Goal: Task Accomplishment & Management: Manage account settings

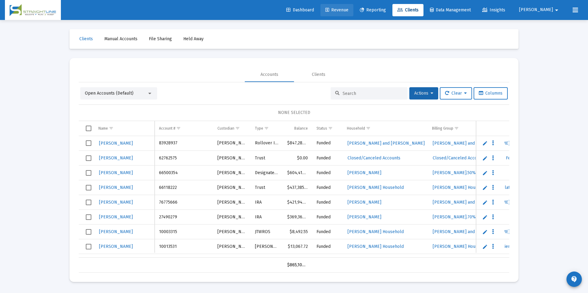
click at [353, 16] on link "Revenue" at bounding box center [336, 10] width 33 height 12
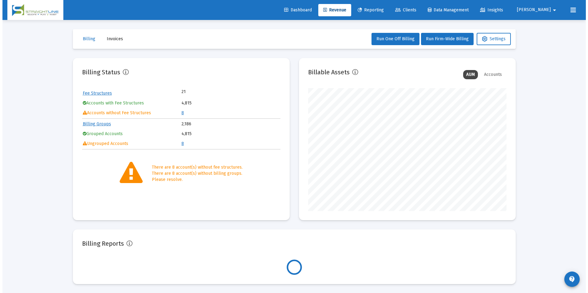
scroll to position [123, 198]
click at [180, 115] on link "8" at bounding box center [180, 112] width 2 height 5
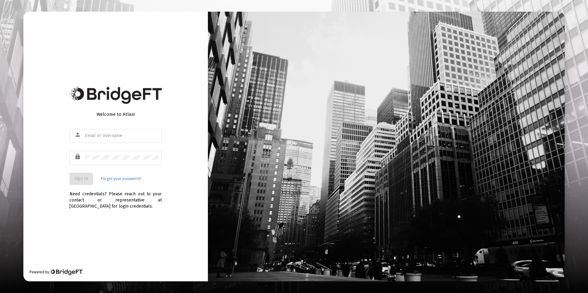
type input "[EMAIL_ADDRESS][DOMAIN_NAME]"
click at [88, 182] on button "Sign In" at bounding box center [80, 179] width 23 height 12
type input "[EMAIL_ADDRESS][DOMAIN_NAME]"
click at [174, 190] on div "Welcome to Atlas! person [EMAIL_ADDRESS][DOMAIN_NAME] lock Sign In Forgot your …" at bounding box center [115, 147] width 184 height 270
click at [82, 181] on span "Sign In" at bounding box center [81, 178] width 14 height 5
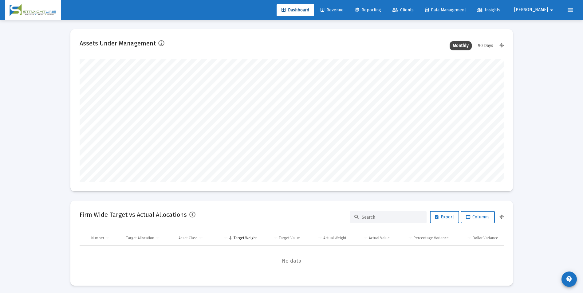
scroll to position [123, 228]
click at [324, 8] on icon at bounding box center [323, 10] width 4 height 4
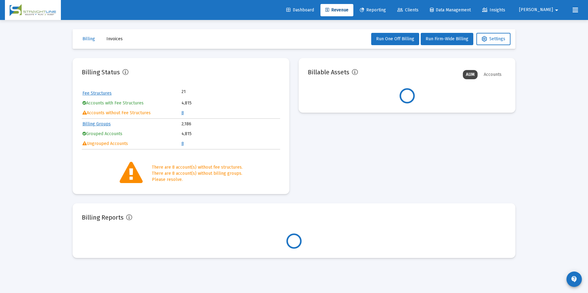
click at [182, 111] on link "8" at bounding box center [182, 112] width 2 height 5
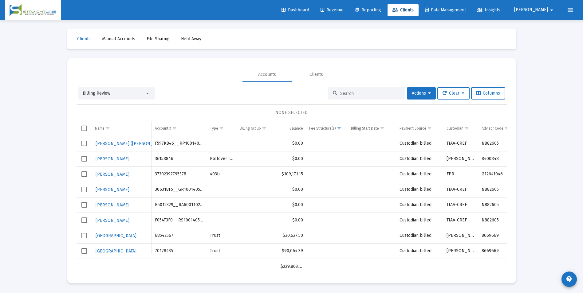
scroll to position [4, 0]
click at [128, 93] on div "Billing Review" at bounding box center [116, 93] width 77 height 12
click at [127, 87] on div "Billing Review" at bounding box center [116, 93] width 77 height 12
click at [121, 90] on div "Billing Review" at bounding box center [114, 93] width 62 height 6
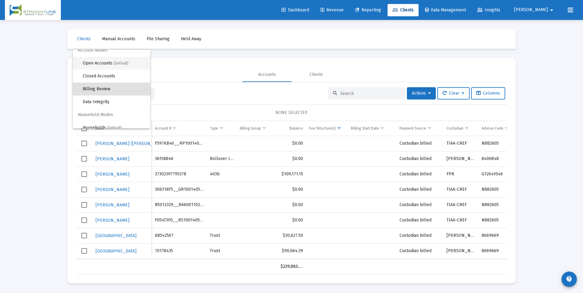
click at [117, 67] on span "Open Accounts (Default)" at bounding box center [114, 63] width 63 height 13
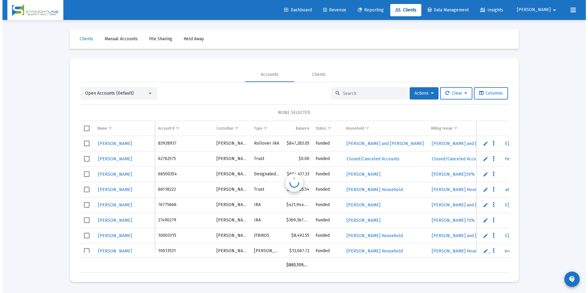
scroll to position [0, 0]
click at [377, 95] on input at bounding box center [372, 93] width 60 height 5
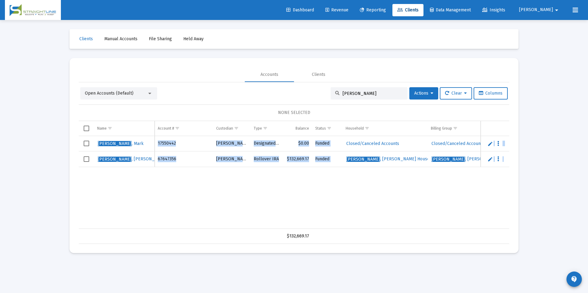
drag, startPoint x: 303, startPoint y: 229, endPoint x: 308, endPoint y: 227, distance: 5.1
click at [308, 227] on div "Name Name Account # Custodian Type Balance Status Household Billing Group Incep…" at bounding box center [294, 182] width 430 height 123
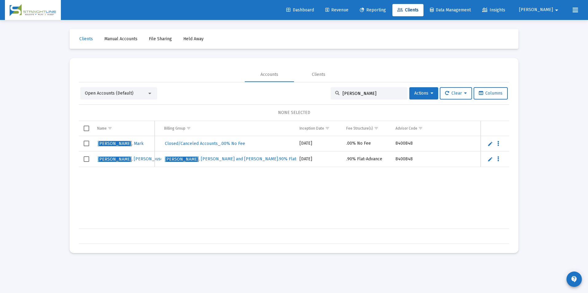
drag, startPoint x: 393, startPoint y: 94, endPoint x: 310, endPoint y: 93, distance: 82.4
click at [310, 93] on div "Open Accounts (Default) [PERSON_NAME] Actions Clear Columns" at bounding box center [293, 93] width 427 height 12
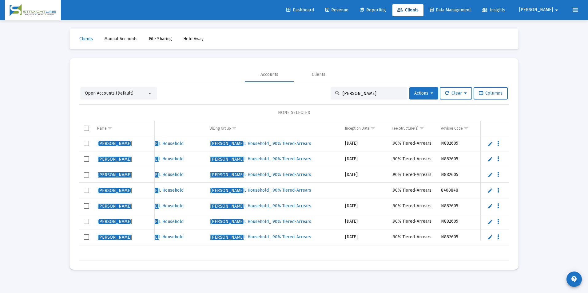
scroll to position [0, 164]
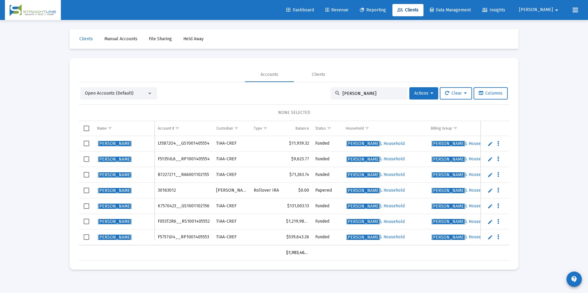
drag, startPoint x: 376, startPoint y: 93, endPoint x: 295, endPoint y: 77, distance: 82.2
click at [295, 77] on mat-tab-group "Accounts Clients Open Accounts (Default) [PERSON_NAME] Actions Clear Columns NO…" at bounding box center [294, 163] width 430 height 193
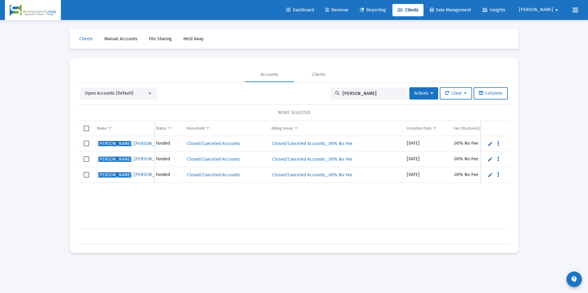
scroll to position [0, 161]
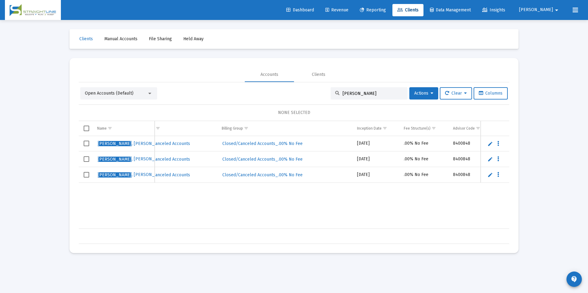
drag, startPoint x: 361, startPoint y: 95, endPoint x: 309, endPoint y: 101, distance: 52.4
click at [309, 101] on div "Open Accounts (Default) [PERSON_NAME] Actions Clear Columns NONE SELECTED Name …" at bounding box center [294, 165] width 430 height 157
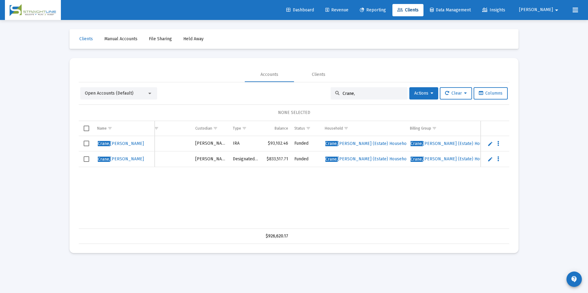
scroll to position [0, 0]
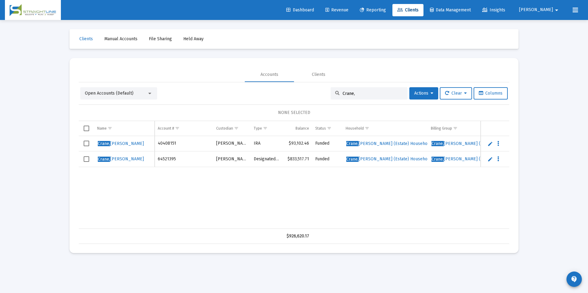
drag, startPoint x: 365, startPoint y: 96, endPoint x: 322, endPoint y: 89, distance: 43.7
click at [322, 89] on div "Open Accounts (Default) Crane, Actions Clear Columns" at bounding box center [293, 93] width 427 height 12
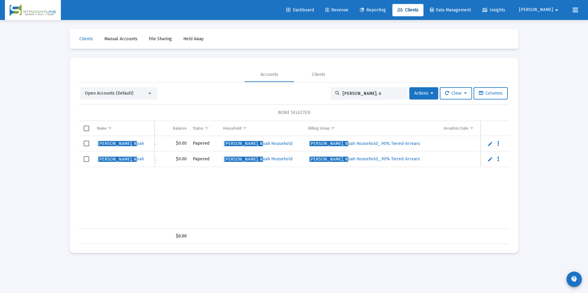
scroll to position [0, 164]
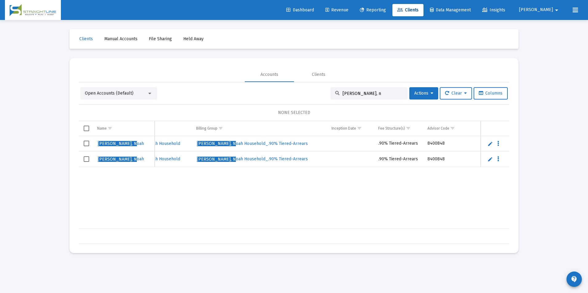
drag, startPoint x: 374, startPoint y: 93, endPoint x: 306, endPoint y: 93, distance: 67.9
click at [306, 93] on div "Open Accounts (Default) [PERSON_NAME], n Actions Clear Columns" at bounding box center [293, 93] width 427 height 12
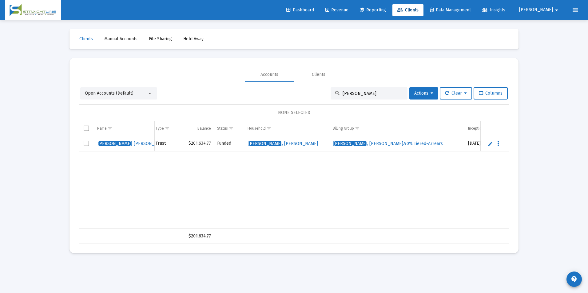
scroll to position [0, 0]
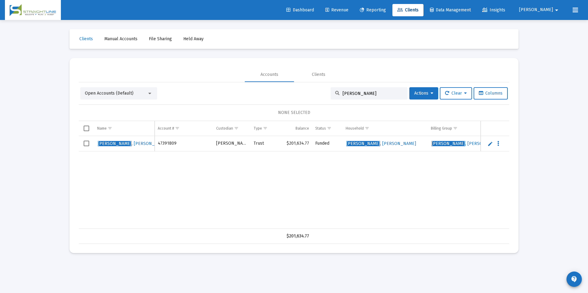
drag, startPoint x: 369, startPoint y: 92, endPoint x: 331, endPoint y: 85, distance: 38.8
click at [331, 85] on div "Open Accounts (Default) [PERSON_NAME] Actions Clear Columns NONE SELECTED Name …" at bounding box center [294, 163] width 430 height 162
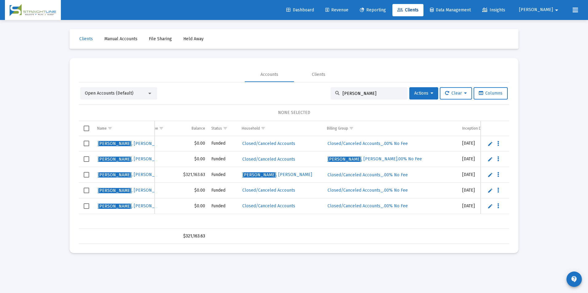
scroll to position [0, 97]
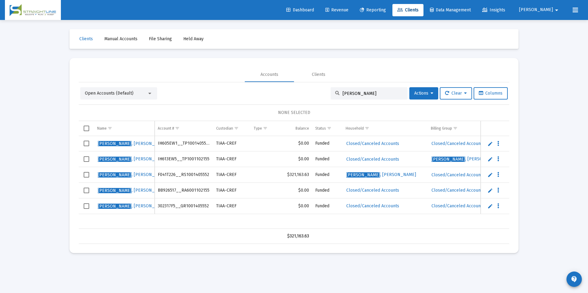
type input "[PERSON_NAME]"
click at [85, 173] on span "Select row" at bounding box center [87, 175] width 6 height 6
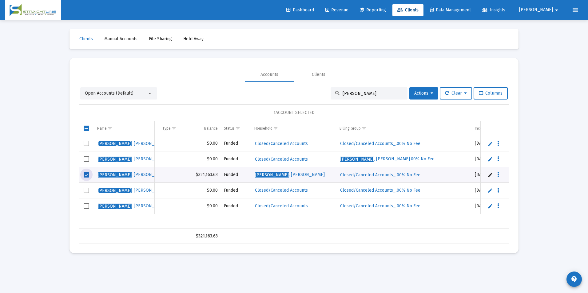
scroll to position [0, 93]
click at [422, 93] on span "Actions" at bounding box center [423, 93] width 19 height 5
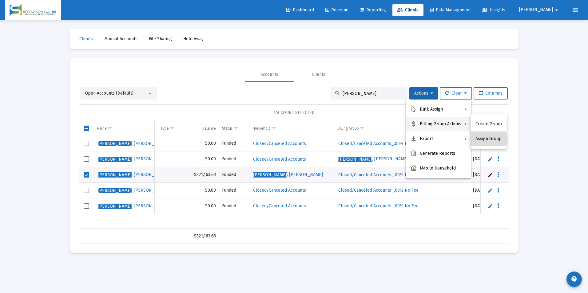
click at [482, 140] on button "Assign Group" at bounding box center [488, 139] width 36 height 15
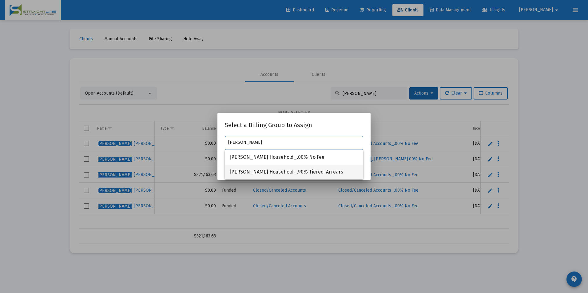
click at [300, 170] on span "[PERSON_NAME] Household_.90% Tiered-Arrears" at bounding box center [294, 172] width 128 height 15
type input "[PERSON_NAME] Household_.90% Tiered-Arrears"
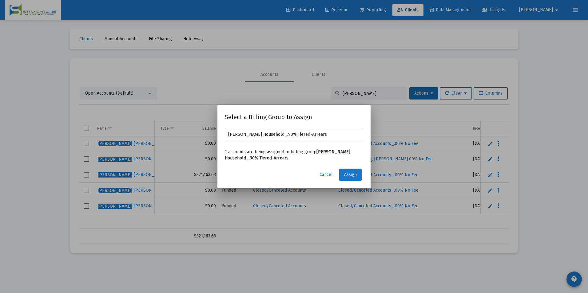
click at [346, 173] on span "Assign" at bounding box center [350, 174] width 13 height 5
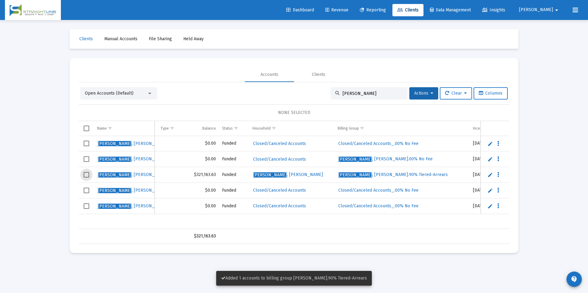
click at [87, 175] on span "Select row" at bounding box center [87, 175] width 6 height 6
click at [425, 93] on span "Actions" at bounding box center [423, 93] width 19 height 5
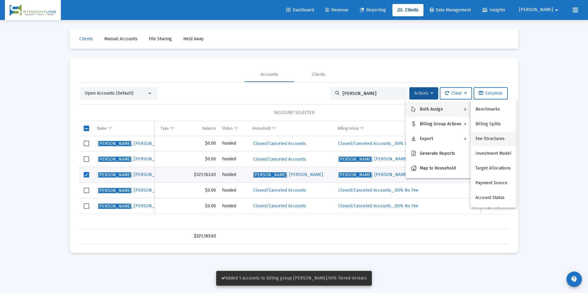
click at [497, 135] on button "Fee Structures" at bounding box center [493, 139] width 46 height 15
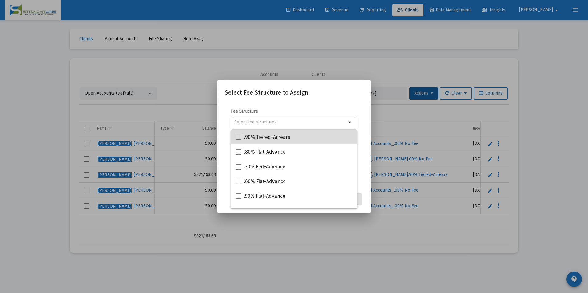
click at [311, 136] on div ".90% Tiered-Arrears" at bounding box center [294, 137] width 116 height 15
checkbox input "true"
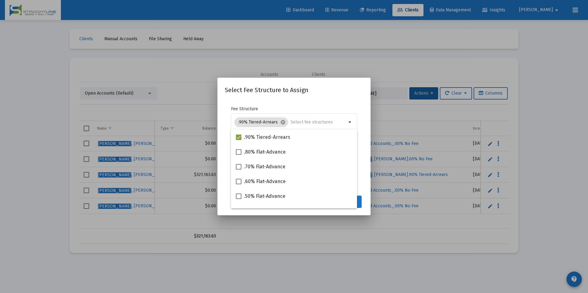
click at [359, 204] on button "Assign" at bounding box center [350, 202] width 22 height 12
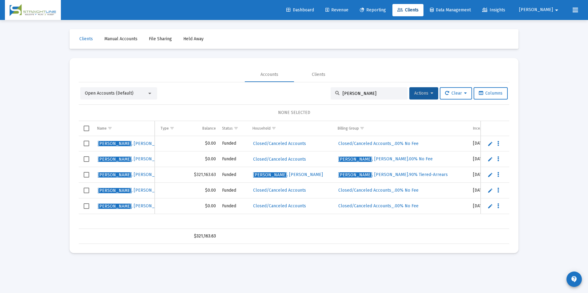
scroll to position [0, 0]
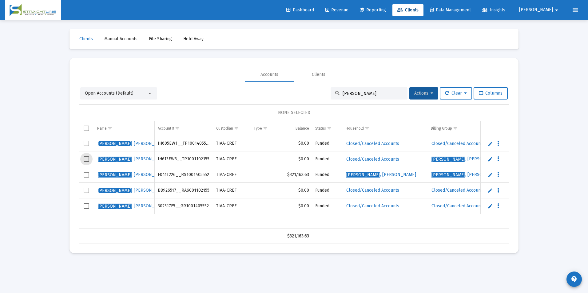
click at [87, 160] on span "Select row" at bounding box center [87, 159] width 6 height 6
click at [420, 90] on button "Actions" at bounding box center [423, 93] width 29 height 12
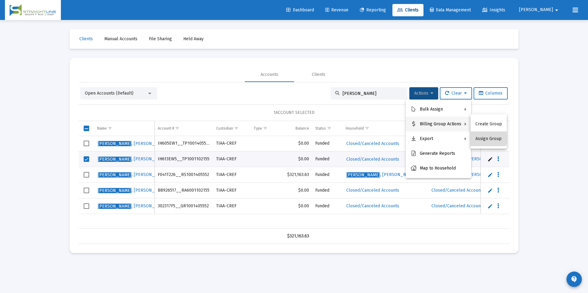
click at [484, 135] on button "Assign Group" at bounding box center [488, 139] width 36 height 15
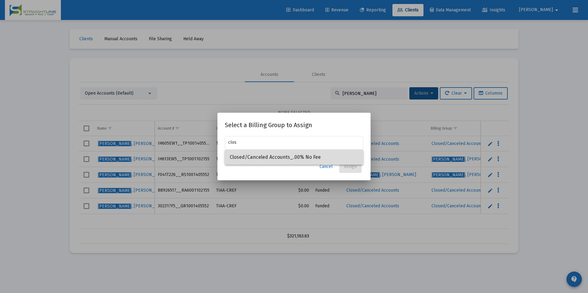
click at [321, 160] on span "Closed/Canceled Accounts_.00% No Fee" at bounding box center [294, 157] width 128 height 15
type input "Closed/Canceled Accounts_.00% No Fee"
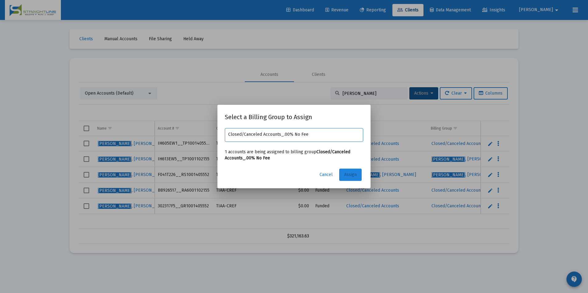
click at [356, 170] on button "Assign" at bounding box center [350, 175] width 22 height 12
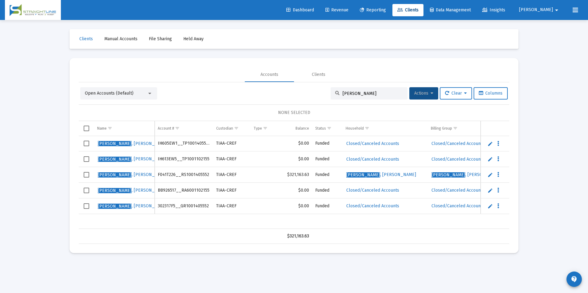
drag, startPoint x: 378, startPoint y: 96, endPoint x: 287, endPoint y: 94, distance: 90.4
click at [287, 94] on div "Open Accounts (Default) [PERSON_NAME] Actions Clear Columns" at bounding box center [293, 93] width 427 height 12
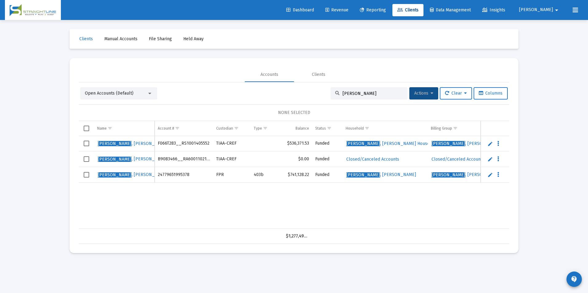
drag, startPoint x: 392, startPoint y: 94, endPoint x: 285, endPoint y: 92, distance: 107.6
click at [285, 92] on div "Open Accounts (Default) [PERSON_NAME] Actions Clear Columns" at bounding box center [293, 93] width 427 height 12
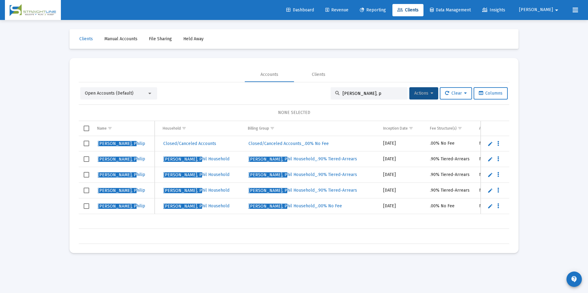
scroll to position [0, 207]
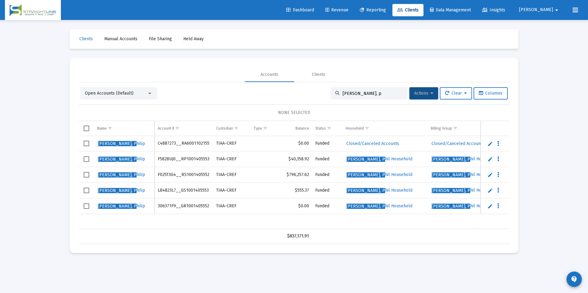
drag, startPoint x: 372, startPoint y: 94, endPoint x: 312, endPoint y: 100, distance: 59.9
click at [312, 100] on div "Open Accounts (Default) [PERSON_NAME], p Actions Clear Columns NONE SELECTED Na…" at bounding box center [294, 165] width 430 height 157
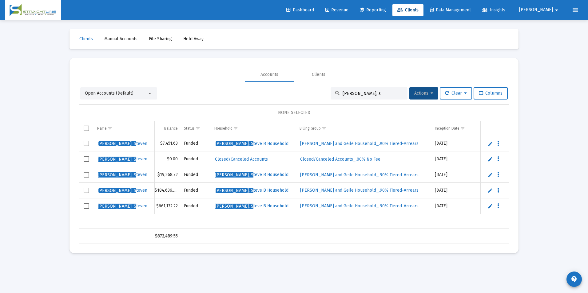
scroll to position [0, 177]
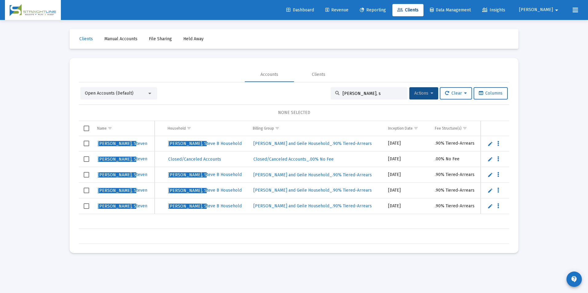
drag, startPoint x: 379, startPoint y: 96, endPoint x: 296, endPoint y: 95, distance: 83.0
click at [296, 95] on div "Open Accounts (Default) [PERSON_NAME], s Actions Clear Columns" at bounding box center [293, 93] width 427 height 12
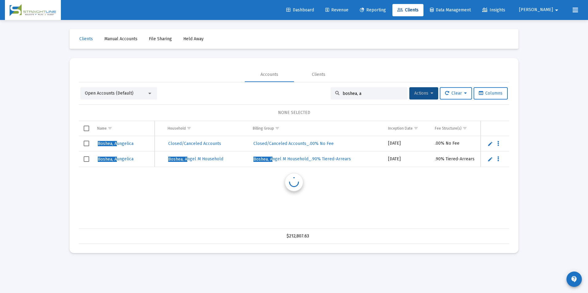
scroll to position [0, 178]
click at [227, 223] on div "Boshea, A ungelica D13516C6__RA6001102155 TIAA-CREF $0.00 Funded Closed/Cancele…" at bounding box center [303, 182] width 804 height 93
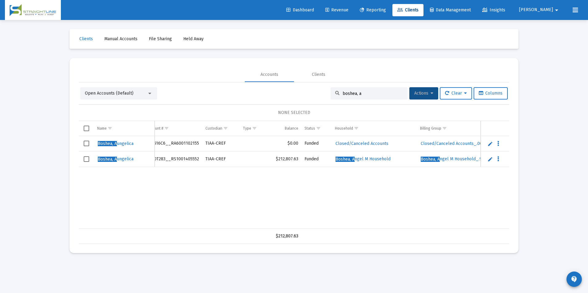
scroll to position [0, 0]
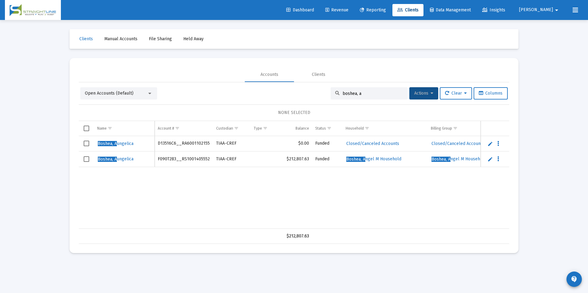
click at [376, 93] on input "boshea, a" at bounding box center [372, 93] width 60 height 5
drag, startPoint x: 376, startPoint y: 93, endPoint x: 259, endPoint y: 71, distance: 119.1
click at [259, 71] on mat-tab-group "Accounts Clients Open Accounts (Default) boshea, a Actions Clear Columns NONE S…" at bounding box center [294, 155] width 430 height 177
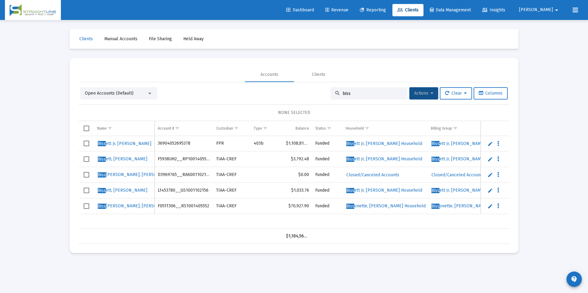
click at [386, 88] on div "biss" at bounding box center [368, 93] width 77 height 12
click at [381, 90] on div "biss" at bounding box center [368, 93] width 77 height 12
click at [376, 94] on input "biss" at bounding box center [372, 93] width 60 height 5
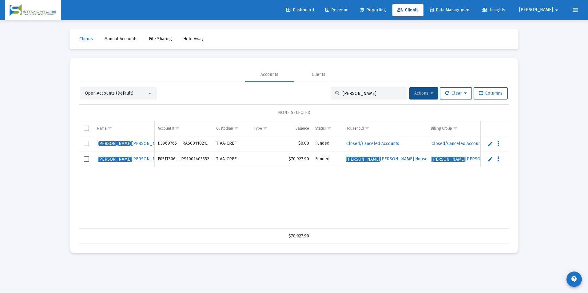
drag, startPoint x: 361, startPoint y: 93, endPoint x: 320, endPoint y: 88, distance: 41.4
click at [320, 88] on div "Open Accounts (Default) [PERSON_NAME] Actions Clear Columns" at bounding box center [293, 93] width 427 height 12
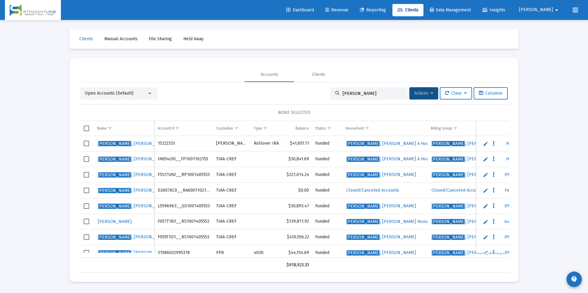
drag, startPoint x: 361, startPoint y: 93, endPoint x: 278, endPoint y: 81, distance: 84.6
click at [279, 81] on mat-tab-group "Accounts Clients Open Accounts (Default) [PERSON_NAME] Actions Clear Columns NO…" at bounding box center [294, 170] width 430 height 206
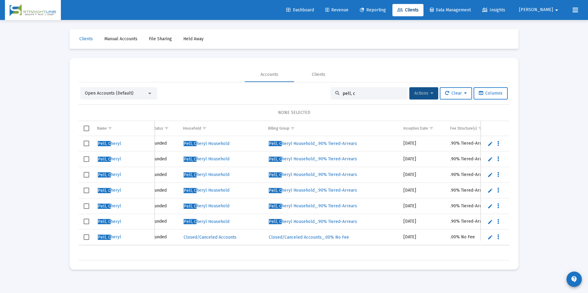
scroll to position [0, 189]
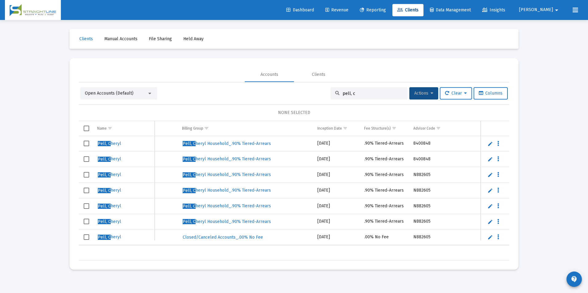
drag, startPoint x: 355, startPoint y: 92, endPoint x: 306, endPoint y: 86, distance: 49.8
click at [306, 86] on div "Open Accounts (Default) pell, c Actions Clear Columns NONE SELECTED Name Name A…" at bounding box center [294, 171] width 430 height 178
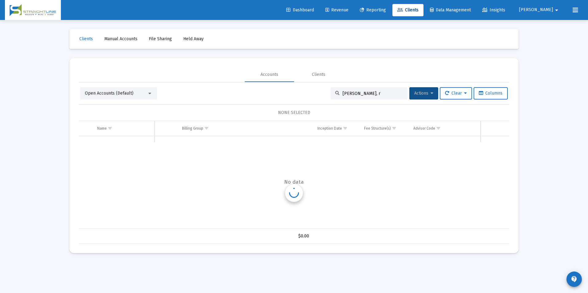
scroll to position [0, 249]
drag, startPoint x: 363, startPoint y: 93, endPoint x: 271, endPoint y: 80, distance: 92.5
click at [271, 80] on mat-tab-group "Accounts Clients Open Accounts (Default) [PERSON_NAME], r Actions Clear Columns…" at bounding box center [294, 155] width 430 height 177
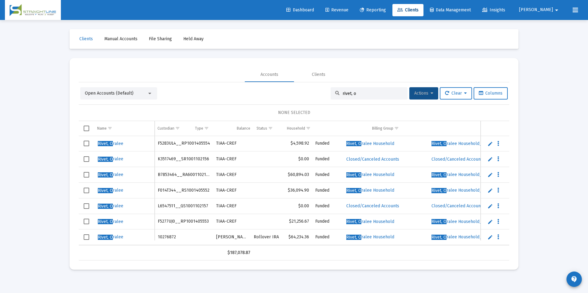
scroll to position [0, 0]
drag, startPoint x: 357, startPoint y: 94, endPoint x: 303, endPoint y: 88, distance: 54.4
click at [303, 88] on div "Open Accounts (Default) rivet, o Actions Clear Columns" at bounding box center [293, 93] width 427 height 12
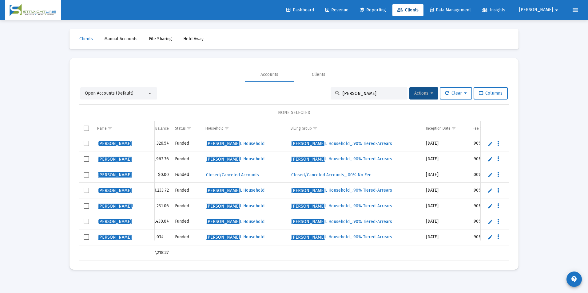
scroll to position [0, 147]
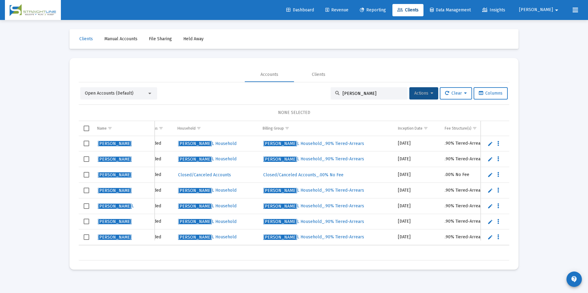
drag, startPoint x: 376, startPoint y: 94, endPoint x: 274, endPoint y: 81, distance: 102.5
click at [274, 81] on mat-tab-group "Accounts Clients Open Accounts (Default) [PERSON_NAME] Actions Clear Columns NO…" at bounding box center [294, 163] width 430 height 193
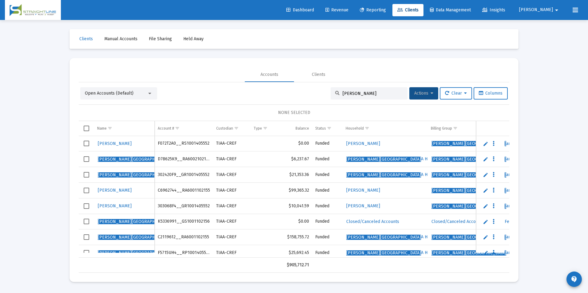
scroll to position [0, 97]
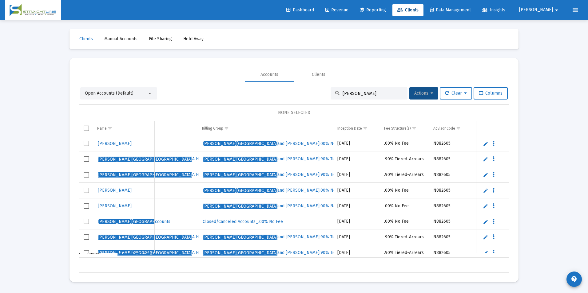
drag, startPoint x: 387, startPoint y: 93, endPoint x: 336, endPoint y: 91, distance: 51.1
click at [336, 91] on div "[PERSON_NAME]" at bounding box center [368, 93] width 77 height 12
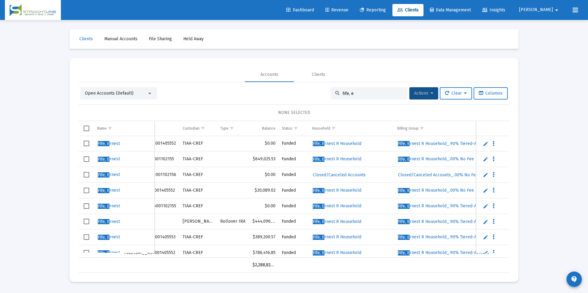
scroll to position [0, 0]
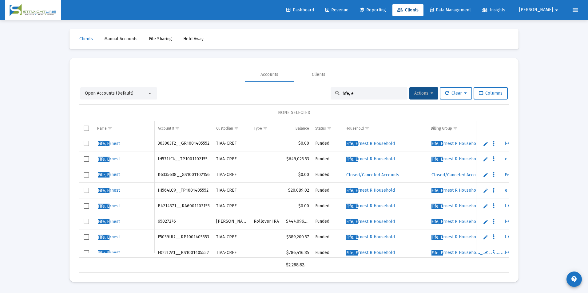
click at [374, 92] on input "fife, e" at bounding box center [372, 93] width 60 height 5
drag, startPoint x: 374, startPoint y: 92, endPoint x: 291, endPoint y: 94, distance: 83.3
click at [291, 94] on div "Open Accounts (Default) fife, e Actions Clear Columns" at bounding box center [293, 93] width 427 height 12
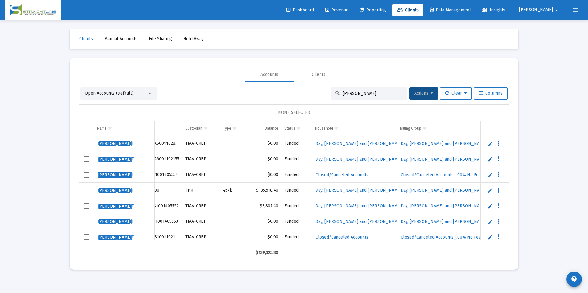
scroll to position [0, 39]
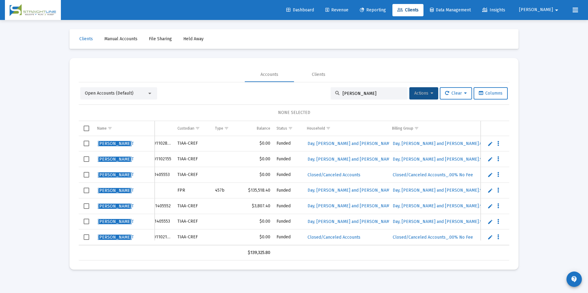
drag, startPoint x: 373, startPoint y: 92, endPoint x: 319, endPoint y: 91, distance: 53.8
click at [319, 91] on div "Open Accounts (Default) [PERSON_NAME] Clear Columns" at bounding box center [293, 93] width 427 height 12
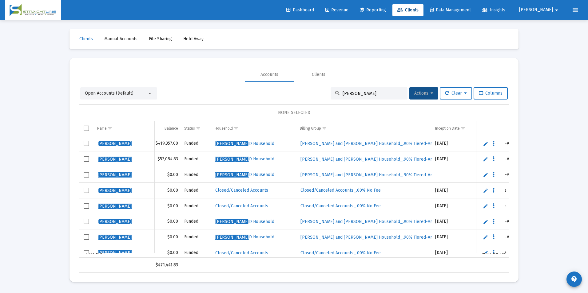
scroll to position [0, 94]
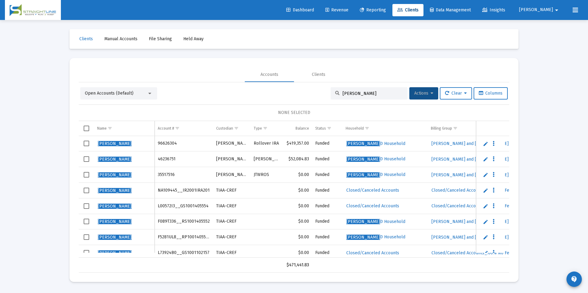
click at [376, 96] on div "[PERSON_NAME]" at bounding box center [368, 93] width 77 height 12
drag, startPoint x: 380, startPoint y: 92, endPoint x: 312, endPoint y: 96, distance: 68.7
click at [312, 96] on div "Open Accounts (Default) [PERSON_NAME] Actions Clear Columns" at bounding box center [293, 93] width 427 height 12
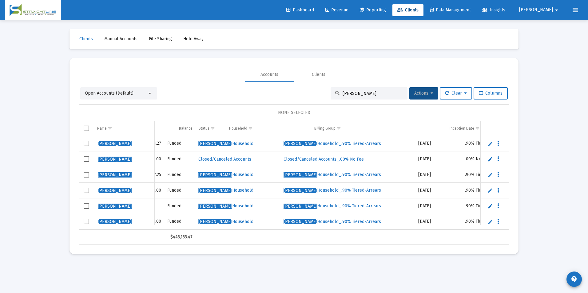
scroll to position [0, 148]
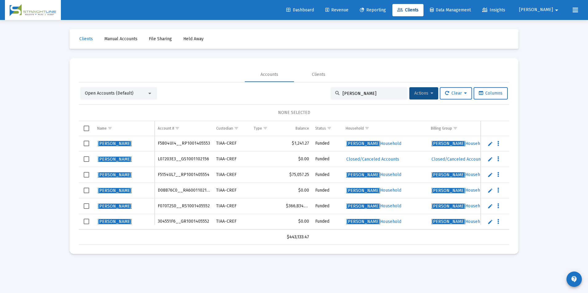
drag, startPoint x: 390, startPoint y: 91, endPoint x: 332, endPoint y: 87, distance: 58.2
click at [332, 87] on div "Open Accounts (Default) [PERSON_NAME] Actions Clear Columns NONE SELECTED Name …" at bounding box center [294, 163] width 430 height 163
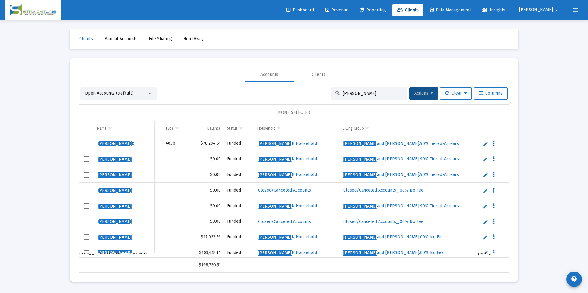
scroll to position [0, 89]
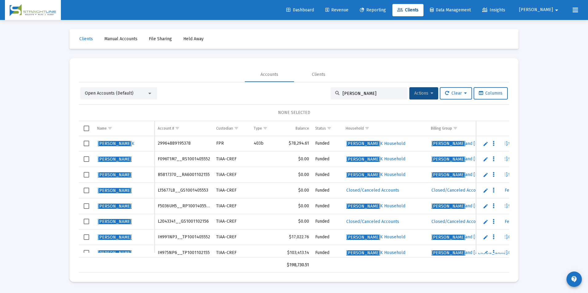
drag, startPoint x: 369, startPoint y: 95, endPoint x: 276, endPoint y: 69, distance: 96.9
click at [276, 69] on mat-tab-group "Accounts Clients Open Accounts (Default) [PERSON_NAME] Actions Clear Columns NO…" at bounding box center [294, 170] width 430 height 206
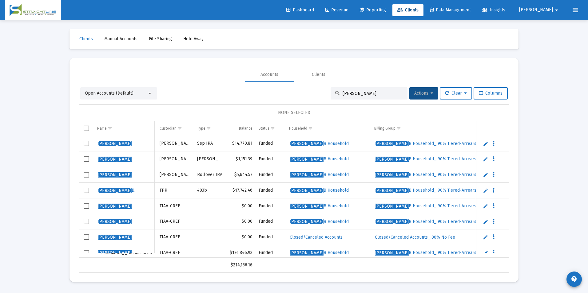
scroll to position [0, 0]
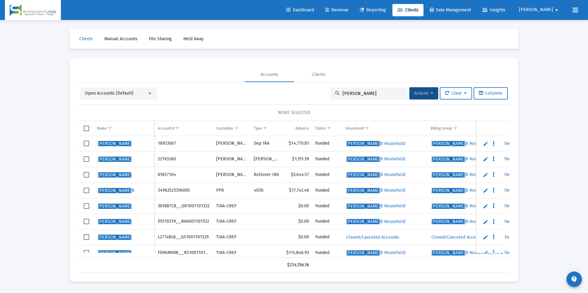
drag, startPoint x: 375, startPoint y: 93, endPoint x: 326, endPoint y: 92, distance: 48.9
click at [326, 92] on div "Open Accounts (Default) [PERSON_NAME] Actions Clear Columns" at bounding box center [293, 93] width 427 height 12
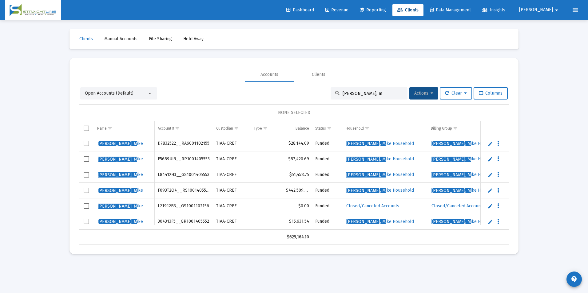
click at [383, 96] on input "[PERSON_NAME], m" at bounding box center [372, 93] width 60 height 5
drag, startPoint x: 383, startPoint y: 96, endPoint x: 285, endPoint y: 95, distance: 97.7
click at [287, 95] on div "Open Accounts (Default) [PERSON_NAME], m Actions Clear Columns" at bounding box center [293, 93] width 427 height 12
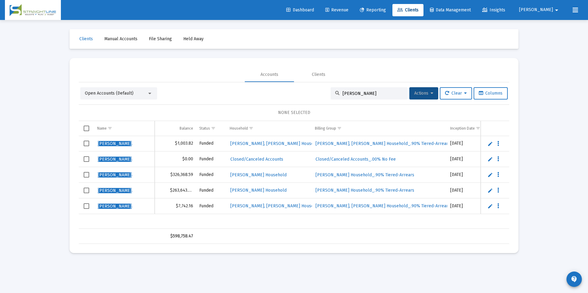
scroll to position [0, 166]
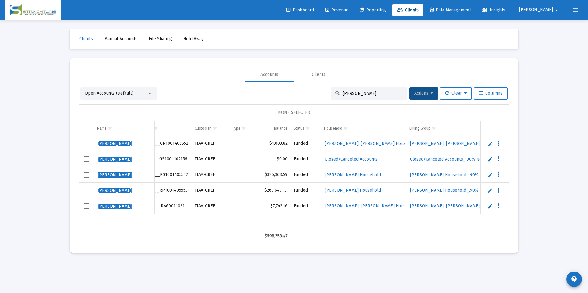
drag, startPoint x: 381, startPoint y: 95, endPoint x: 295, endPoint y: 92, distance: 85.8
click at [295, 92] on div "Open Accounts (Default) [PERSON_NAME] Actions Clear Columns" at bounding box center [293, 93] width 427 height 12
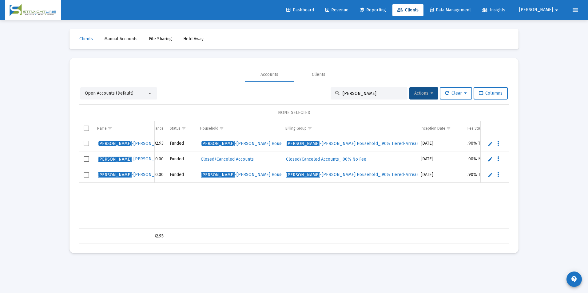
scroll to position [0, 152]
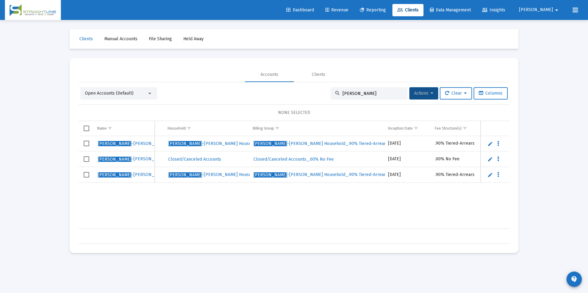
click at [365, 90] on div "[PERSON_NAME]" at bounding box center [368, 93] width 77 height 12
drag, startPoint x: 363, startPoint y: 93, endPoint x: 319, endPoint y: 89, distance: 44.5
click at [319, 89] on div "Open Accounts (Default) [PERSON_NAME] Actions Clear Columns" at bounding box center [293, 93] width 427 height 12
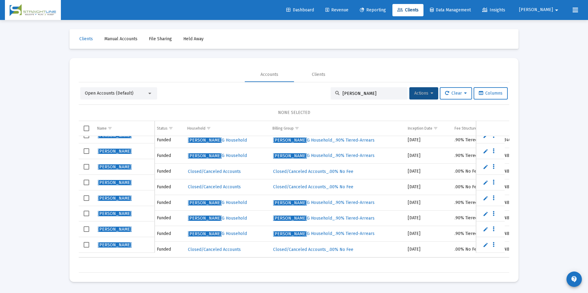
scroll to position [0, 203]
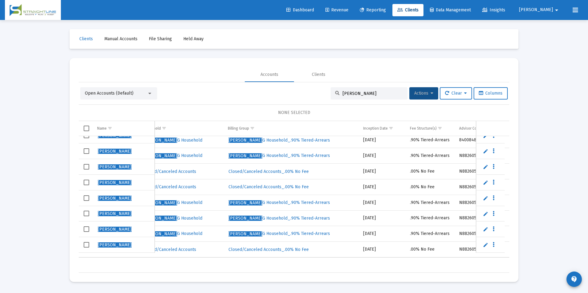
click at [384, 97] on div "[PERSON_NAME]" at bounding box center [368, 93] width 77 height 12
drag, startPoint x: 383, startPoint y: 95, endPoint x: 305, endPoint y: 92, distance: 78.2
click at [305, 92] on div "Open Accounts (Default) [PERSON_NAME] Actions Clear Columns" at bounding box center [293, 93] width 427 height 12
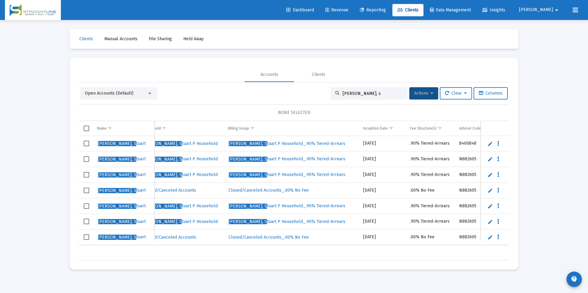
scroll to position [0, 0]
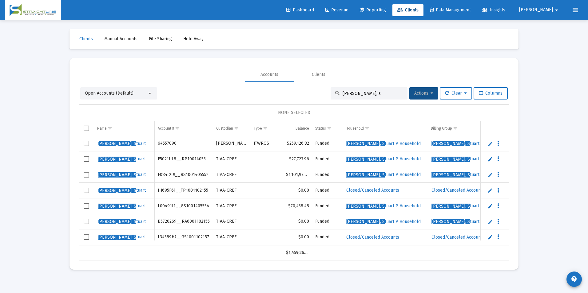
drag, startPoint x: 239, startPoint y: 245, endPoint x: 215, endPoint y: 249, distance: 24.0
click at [215, 246] on div "[PERSON_NAME], S tuart 64557090 [PERSON_NAME] JTWROS $259,126.82 Funded [PERSON…" at bounding box center [294, 190] width 430 height 109
click at [34, 225] on div "Loading... Clients Manual Accounts File Sharing Held Away Accounts Clients Open…" at bounding box center [294, 146] width 588 height 293
click at [365, 94] on input "[PERSON_NAME], s" at bounding box center [372, 93] width 60 height 5
drag, startPoint x: 365, startPoint y: 94, endPoint x: 270, endPoint y: 83, distance: 95.0
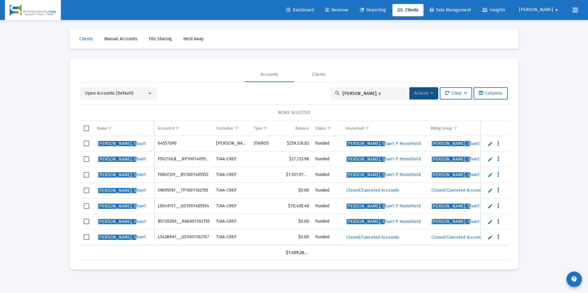
click at [270, 83] on div "Open Accounts (Default) [PERSON_NAME], s Actions Clear Columns NONE SELECTED Na…" at bounding box center [294, 171] width 430 height 178
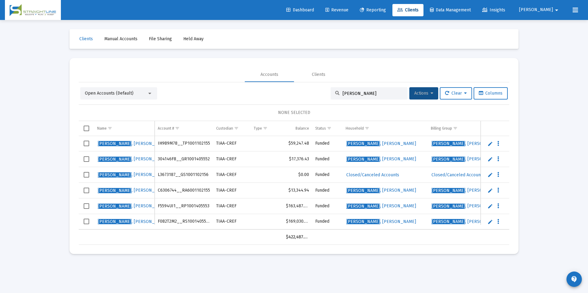
drag, startPoint x: 369, startPoint y: 92, endPoint x: 268, endPoint y: 85, distance: 100.5
click at [268, 85] on div "Open Accounts (Default) [PERSON_NAME] Actions Clear Columns NONE SELECTED Name …" at bounding box center [294, 163] width 430 height 163
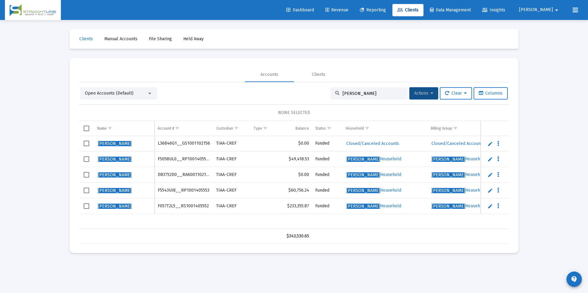
click at [366, 92] on input "[PERSON_NAME]" at bounding box center [372, 93] width 60 height 5
drag, startPoint x: 366, startPoint y: 92, endPoint x: 329, endPoint y: 91, distance: 37.8
click at [330, 91] on div "[PERSON_NAME]" at bounding box center [368, 93] width 77 height 12
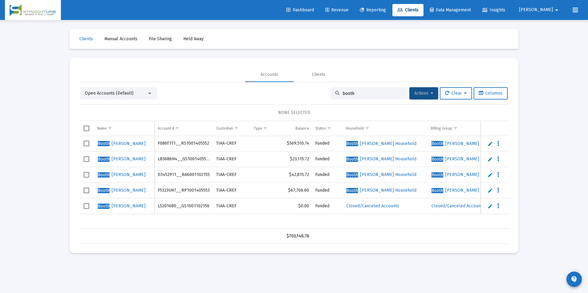
click at [355, 94] on input "booth" at bounding box center [372, 93] width 60 height 5
drag, startPoint x: 355, startPoint y: 94, endPoint x: 290, endPoint y: 87, distance: 65.8
click at [290, 87] on div "Open Accounts (Default) booth Actions Clear Columns" at bounding box center [293, 93] width 427 height 12
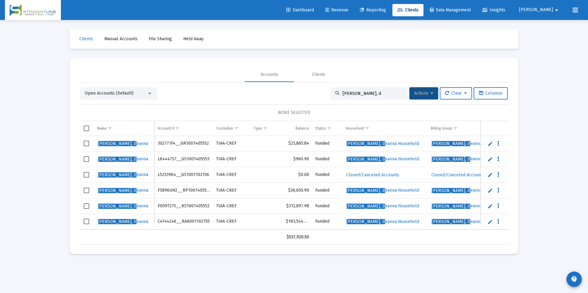
drag, startPoint x: 362, startPoint y: 91, endPoint x: 333, endPoint y: 97, distance: 29.2
click at [333, 97] on div "[PERSON_NAME], d" at bounding box center [368, 93] width 77 height 12
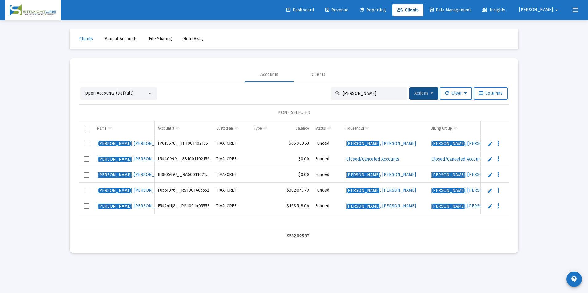
drag, startPoint x: 361, startPoint y: 95, endPoint x: 326, endPoint y: 93, distance: 34.8
click at [326, 93] on div "Open Accounts (Default) [PERSON_NAME] Actions Clear Columns" at bounding box center [293, 93] width 427 height 12
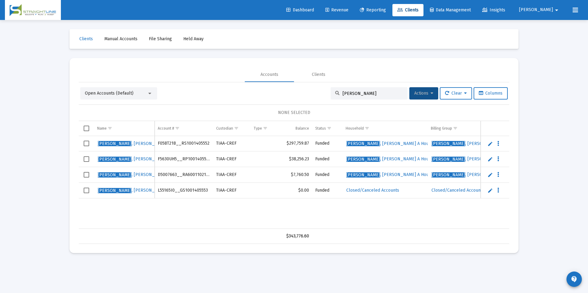
drag, startPoint x: 354, startPoint y: 95, endPoint x: 332, endPoint y: 103, distance: 23.7
click at [332, 103] on div "Open Accounts (Default) [PERSON_NAME] Actions Clear Columns NONE SELECTED Name …" at bounding box center [294, 165] width 430 height 157
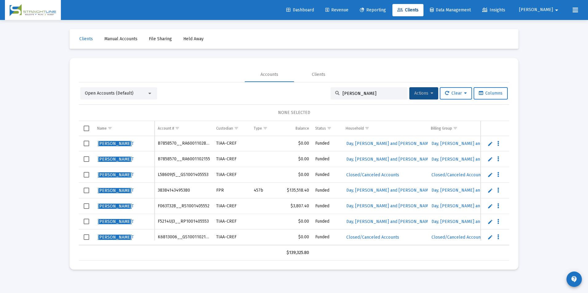
drag, startPoint x: 365, startPoint y: 96, endPoint x: 283, endPoint y: 89, distance: 81.8
click at [283, 89] on div "Open Accounts (Default) [PERSON_NAME] Clear Columns" at bounding box center [293, 93] width 427 height 12
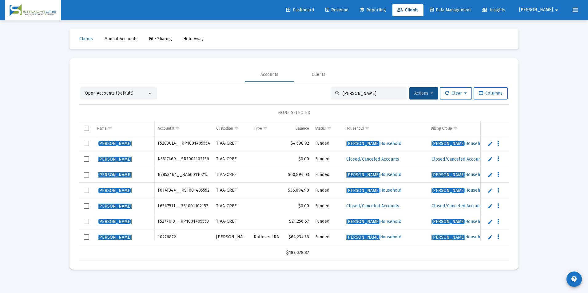
drag, startPoint x: 365, startPoint y: 91, endPoint x: 320, endPoint y: 92, distance: 44.3
click at [320, 92] on div "Open Accounts (Default) [PERSON_NAME] Actions Clear Columns" at bounding box center [293, 93] width 427 height 12
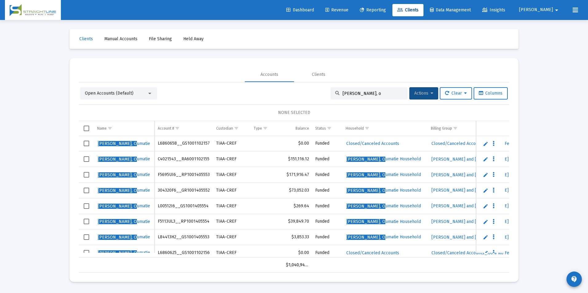
click at [362, 92] on input "[PERSON_NAME], o" at bounding box center [372, 93] width 60 height 5
drag, startPoint x: 362, startPoint y: 92, endPoint x: 302, endPoint y: 99, distance: 60.4
click at [302, 99] on div "Open Accounts (Default) [PERSON_NAME], o Actions Clear Columns" at bounding box center [293, 93] width 427 height 12
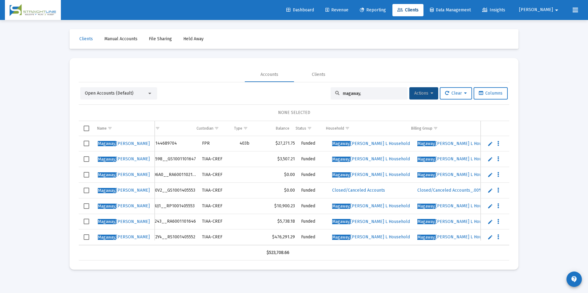
scroll to position [0, 14]
click at [369, 95] on input "magaway," at bounding box center [372, 93] width 60 height 5
drag, startPoint x: 369, startPoint y: 95, endPoint x: 278, endPoint y: 88, distance: 91.3
click at [278, 88] on div "Open Accounts (Default) magaway, Actions Clear Columns" at bounding box center [293, 93] width 427 height 12
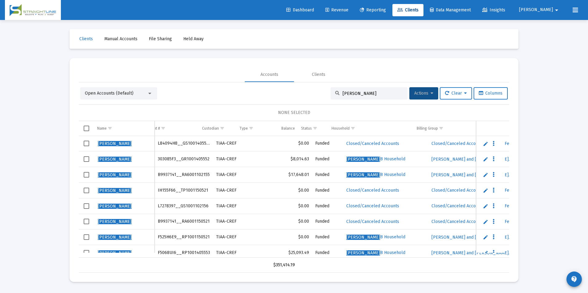
scroll to position [0, 0]
drag, startPoint x: 383, startPoint y: 96, endPoint x: 329, endPoint y: 97, distance: 54.7
click at [330, 97] on div "[PERSON_NAME]" at bounding box center [368, 93] width 77 height 12
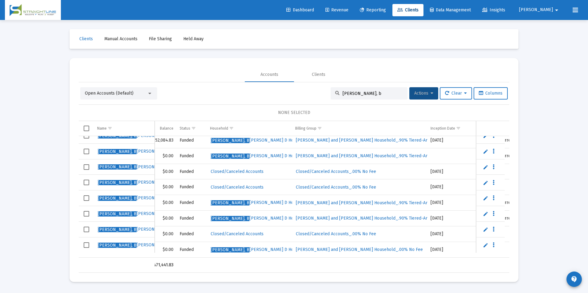
scroll to position [23, 193]
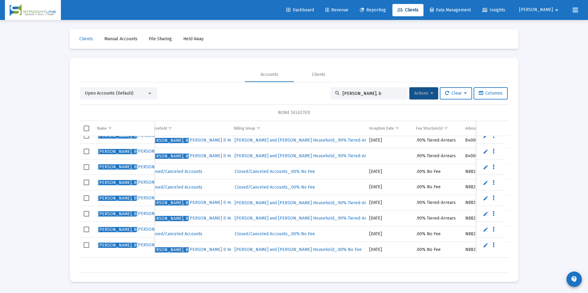
drag, startPoint x: 366, startPoint y: 94, endPoint x: 313, endPoint y: 94, distance: 53.5
click at [313, 94] on div "Open Accounts (Default) [PERSON_NAME], b Actions Clear Columns" at bounding box center [293, 93] width 427 height 12
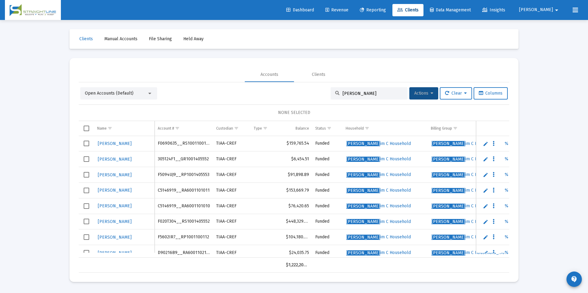
scroll to position [53, 0]
click at [141, 96] on div "Open Accounts (Default)" at bounding box center [116, 93] width 62 height 6
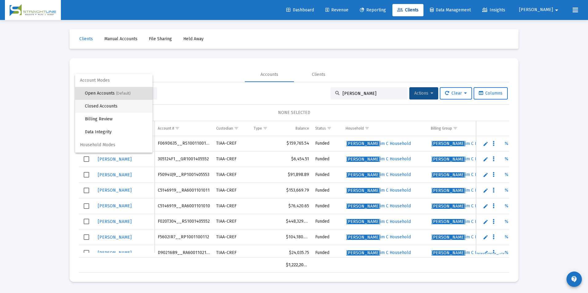
drag, startPoint x: 115, startPoint y: 100, endPoint x: 115, endPoint y: 103, distance: 3.4
click at [115, 103] on mat-optgroup "Account Modes Open Accounts (Default) Closed Accounts Billing Review Data Integ…" at bounding box center [113, 106] width 77 height 65
drag, startPoint x: 115, startPoint y: 103, endPoint x: 120, endPoint y: 104, distance: 4.7
click at [120, 104] on span "Closed Accounts" at bounding box center [116, 106] width 63 height 13
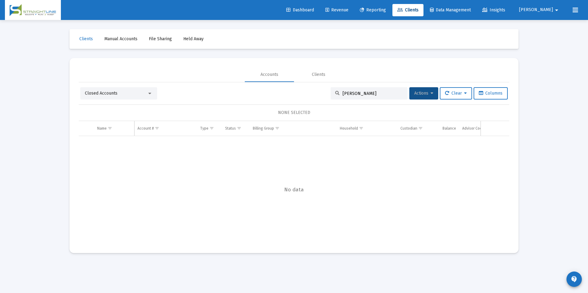
click at [373, 94] on input "[PERSON_NAME]" at bounding box center [372, 93] width 60 height 5
click at [147, 93] on div at bounding box center [150, 93] width 6 height 5
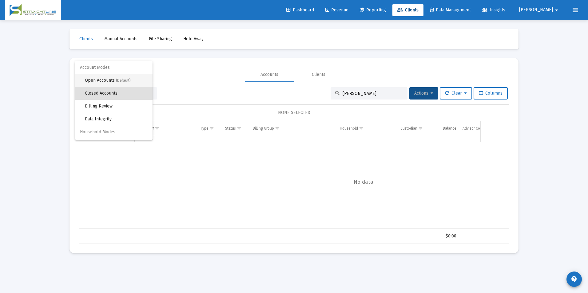
click at [124, 78] on span "(Default)" at bounding box center [123, 80] width 15 height 4
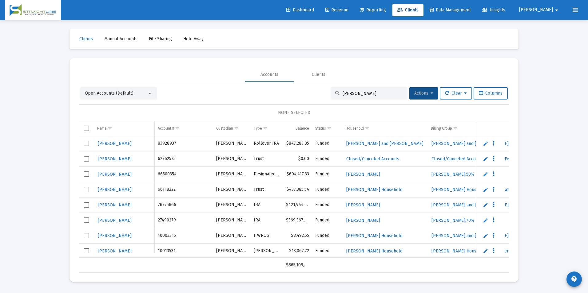
click at [367, 93] on input "[PERSON_NAME]" at bounding box center [372, 93] width 60 height 5
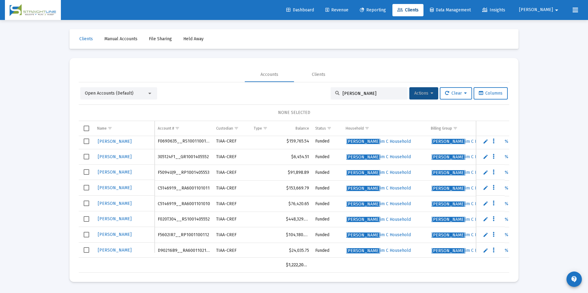
scroll to position [0, 0]
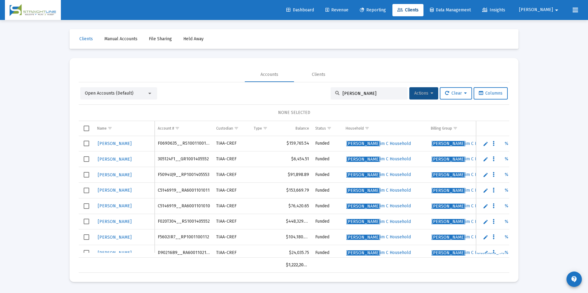
drag, startPoint x: 368, startPoint y: 93, endPoint x: 368, endPoint y: 90, distance: 3.4
click at [368, 90] on div "[PERSON_NAME]" at bounding box center [368, 93] width 77 height 12
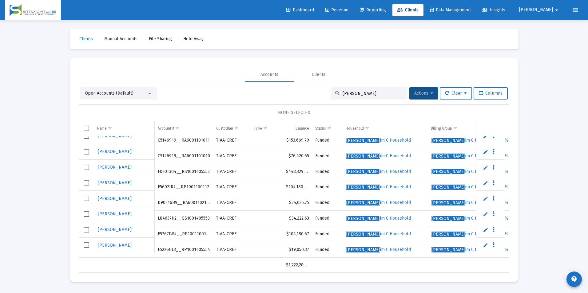
scroll to position [54, 0]
drag, startPoint x: 369, startPoint y: 94, endPoint x: 307, endPoint y: 89, distance: 61.7
click at [307, 89] on div "Open Accounts (Default) [PERSON_NAME], k Actions Clear Columns" at bounding box center [293, 93] width 427 height 12
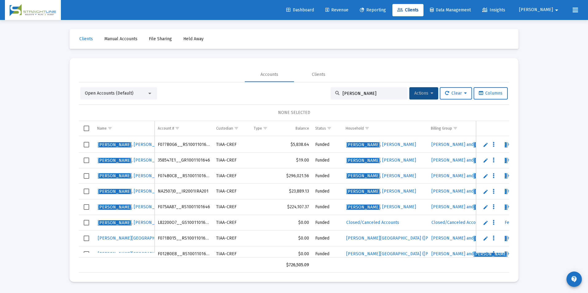
scroll to position [31, 0]
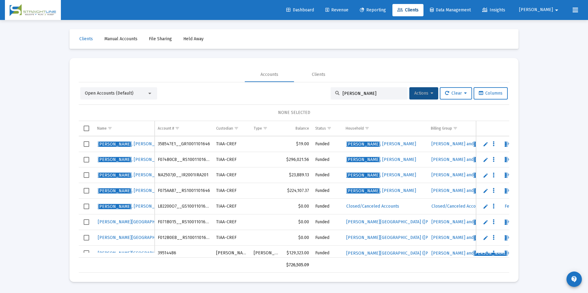
drag, startPoint x: 373, startPoint y: 96, endPoint x: 269, endPoint y: 94, distance: 104.2
click at [269, 94] on div "Open Accounts (Default) [PERSON_NAME] Actions Clear Columns" at bounding box center [293, 93] width 427 height 12
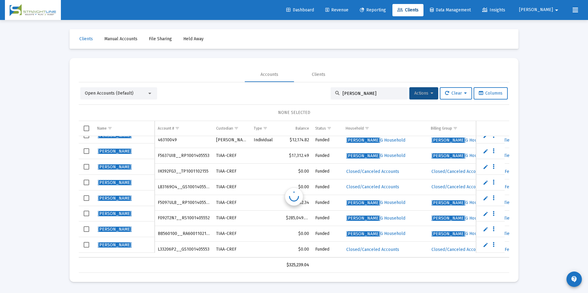
scroll to position [0, 0]
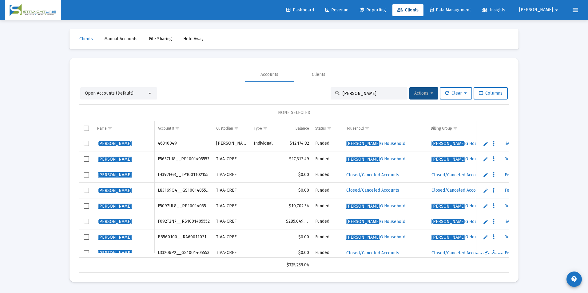
drag, startPoint x: 378, startPoint y: 93, endPoint x: 312, endPoint y: 94, distance: 66.4
click at [312, 94] on div "Open Accounts (Default) [PERSON_NAME] Actions Clear Columns" at bounding box center [293, 93] width 427 height 12
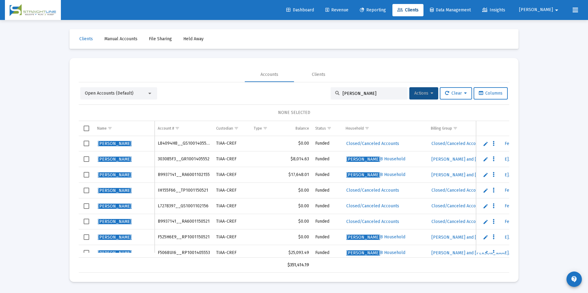
drag, startPoint x: 366, startPoint y: 97, endPoint x: 370, endPoint y: 93, distance: 5.7
click at [366, 97] on div "[PERSON_NAME]" at bounding box center [368, 93] width 77 height 12
drag, startPoint x: 370, startPoint y: 93, endPoint x: 277, endPoint y: 93, distance: 93.4
click at [277, 93] on div "Open Accounts (Default) [PERSON_NAME] Actions Clear Columns" at bounding box center [293, 93] width 427 height 12
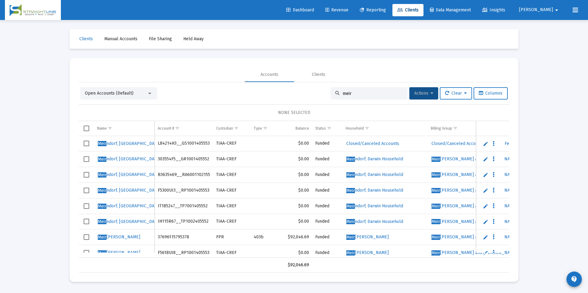
drag, startPoint x: 358, startPoint y: 94, endPoint x: 329, endPoint y: 98, distance: 29.9
click at [330, 98] on div "meir" at bounding box center [368, 93] width 77 height 12
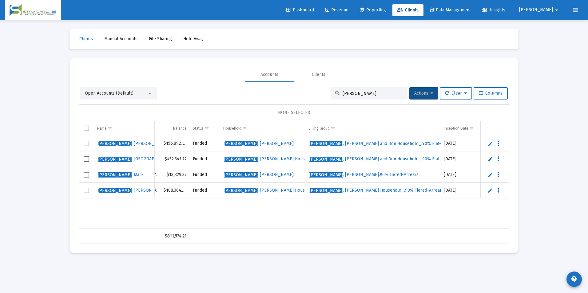
scroll to position [0, 158]
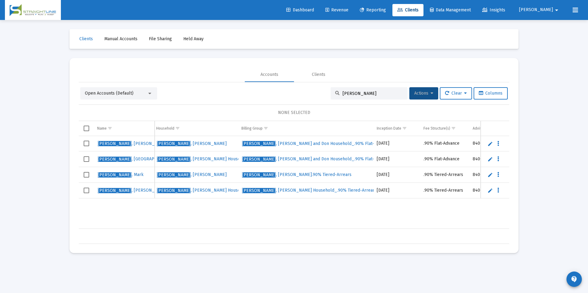
drag, startPoint x: 361, startPoint y: 92, endPoint x: 290, endPoint y: 87, distance: 71.5
click at [290, 87] on div "Open Accounts (Default) [PERSON_NAME] Actions Clear Columns NONE SELECTED Name …" at bounding box center [294, 163] width 430 height 162
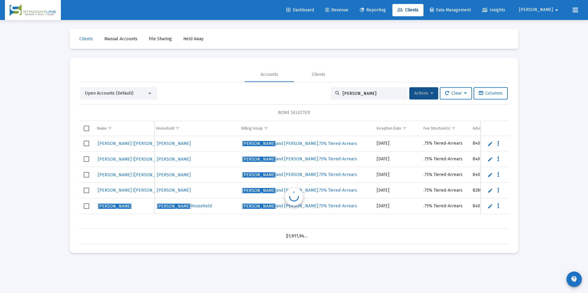
scroll to position [0, 189]
drag, startPoint x: 366, startPoint y: 94, endPoint x: 314, endPoint y: 91, distance: 52.0
click at [314, 91] on div "Open Accounts (Default) [PERSON_NAME] Actions Clear Columns" at bounding box center [293, 93] width 427 height 12
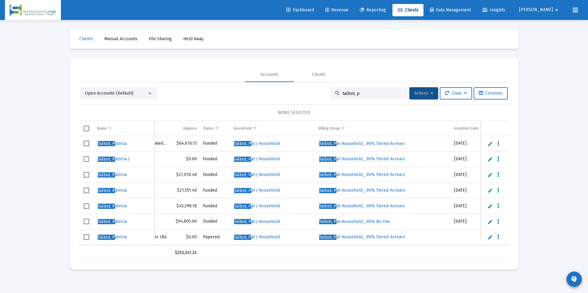
scroll to position [0, 113]
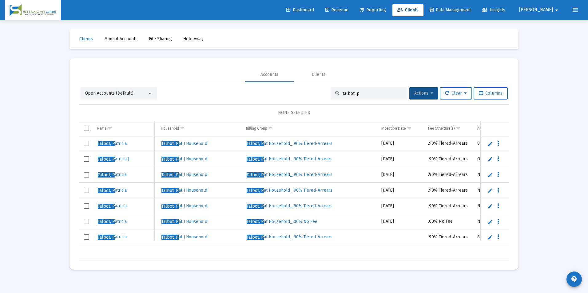
drag, startPoint x: 356, startPoint y: 94, endPoint x: 294, endPoint y: 95, distance: 62.4
click at [294, 95] on div "Open Accounts (Default) [PERSON_NAME], p Actions Clear Columns" at bounding box center [293, 93] width 427 height 12
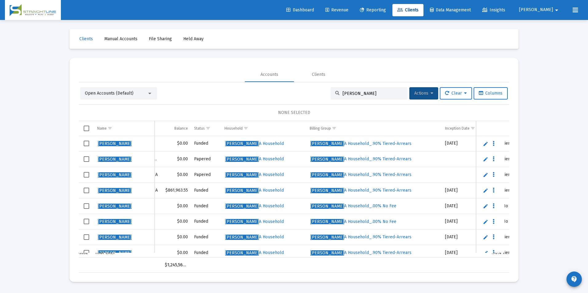
scroll to position [0, 134]
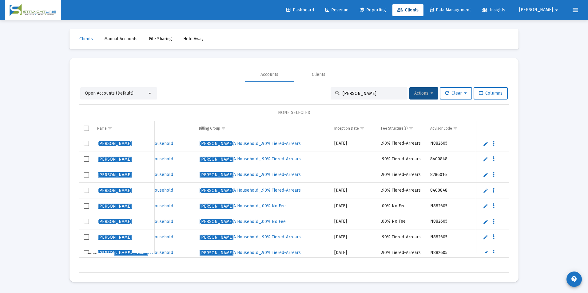
drag, startPoint x: 380, startPoint y: 92, endPoint x: 327, endPoint y: 93, distance: 52.3
click at [330, 93] on div "[PERSON_NAME]" at bounding box center [368, 93] width 77 height 12
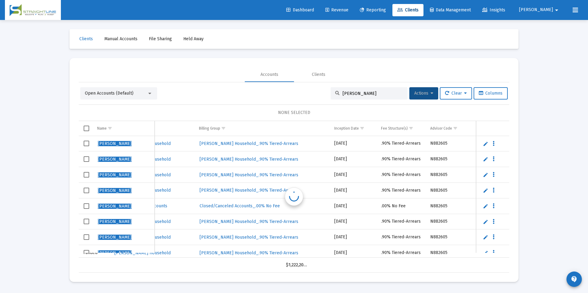
scroll to position [0, 232]
type input "[PERSON_NAME]"
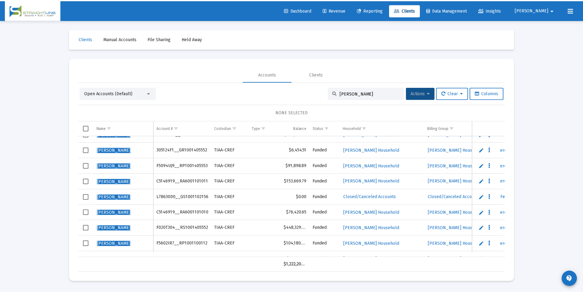
scroll to position [0, 0]
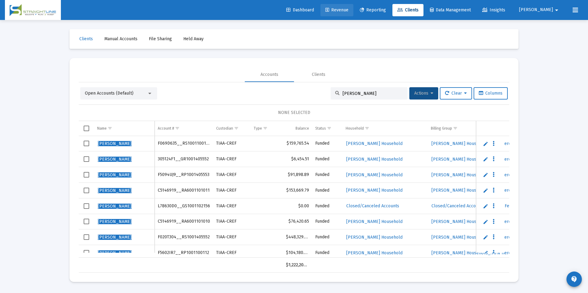
click at [353, 4] on link "Revenue" at bounding box center [336, 10] width 33 height 12
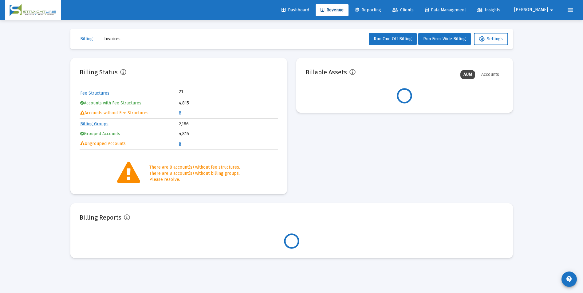
click at [180, 113] on tr "Accounts without Fee Structures 8" at bounding box center [178, 112] width 197 height 9
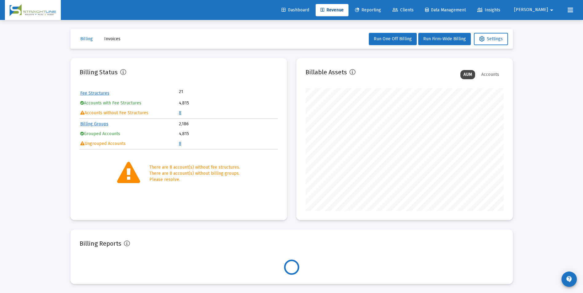
scroll to position [123, 198]
click at [180, 113] on link "8" at bounding box center [180, 112] width 2 height 5
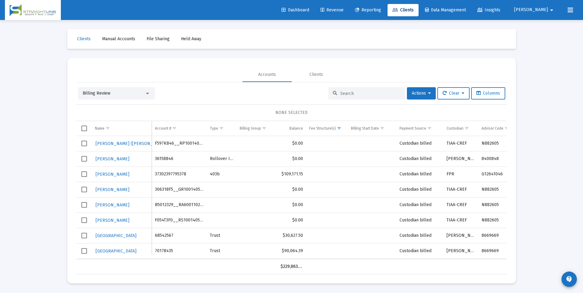
click at [113, 93] on div "Billing Review" at bounding box center [114, 93] width 62 height 6
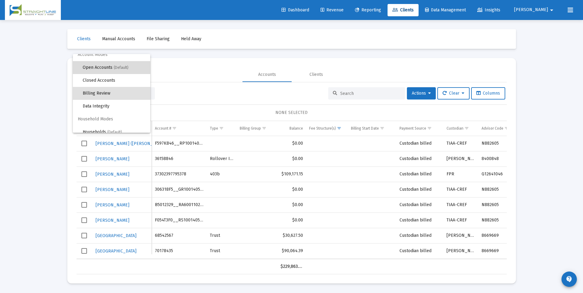
click at [112, 72] on span "Open Accounts (Default)" at bounding box center [114, 67] width 63 height 13
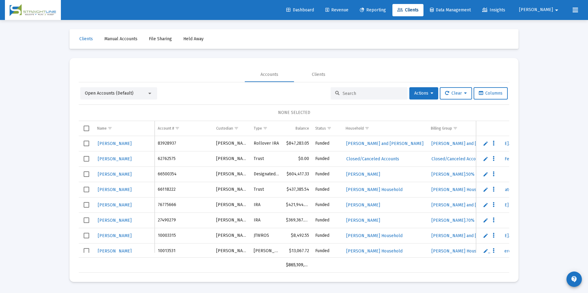
click at [381, 92] on input at bounding box center [372, 93] width 60 height 5
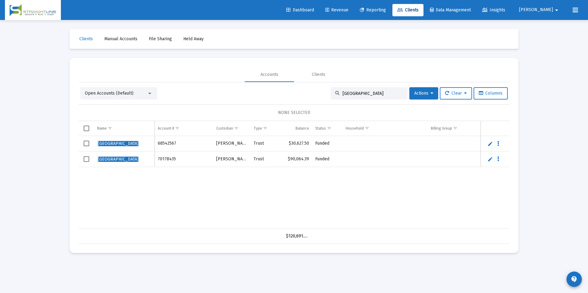
type input "[GEOGRAPHIC_DATA]"
click at [488, 144] on link "Edit" at bounding box center [490, 144] width 6 height 6
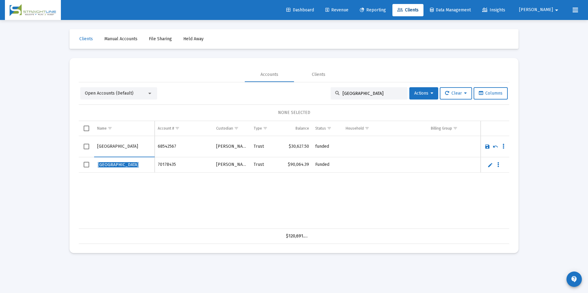
drag, startPoint x: 128, startPoint y: 146, endPoint x: 70, endPoint y: 147, distance: 58.4
click at [72, 147] on mat-card "Accounts Clients Open Accounts (Default) Austin lake Actions Clear Columns NONE…" at bounding box center [293, 155] width 449 height 195
drag, startPoint x: 123, startPoint y: 148, endPoint x: 92, endPoint y: 147, distance: 31.1
click at [92, 147] on tr "Lake, [GEOGRAPHIC_DATA]" at bounding box center [294, 146] width 430 height 21
type input "Lake, [GEOGRAPHIC_DATA]"
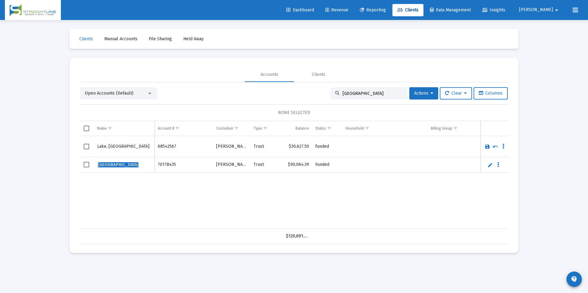
click at [487, 147] on link "Save" at bounding box center [487, 147] width 6 height 6
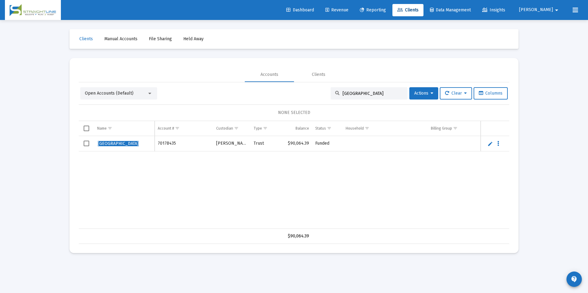
click at [491, 145] on link "Edit" at bounding box center [490, 144] width 6 height 6
drag, startPoint x: 133, startPoint y: 147, endPoint x: 37, endPoint y: 133, distance: 97.8
click at [37, 133] on div "Loading... Clients Manual Accounts File Sharing Held Away Accounts Clients Open…" at bounding box center [294, 146] width 588 height 293
paste input "Lake, [GEOGRAPHIC_DATA]"
type input "Lake, [GEOGRAPHIC_DATA]"
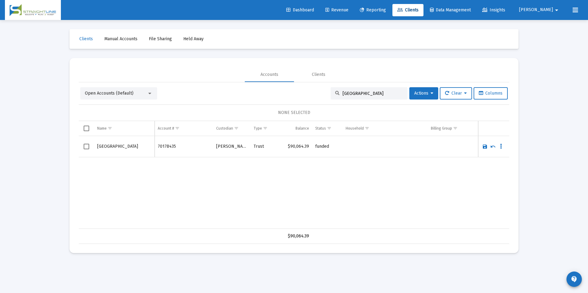
click at [486, 148] on link "Save" at bounding box center [485, 147] width 6 height 6
click at [487, 143] on link "Edit" at bounding box center [489, 144] width 6 height 6
drag, startPoint x: 136, startPoint y: 149, endPoint x: 82, endPoint y: 143, distance: 53.6
click at [82, 143] on tr "[GEOGRAPHIC_DATA]" at bounding box center [294, 146] width 430 height 21
type input "Lake, [GEOGRAPHIC_DATA]"
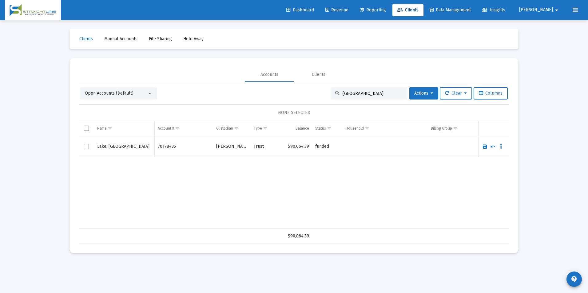
click at [485, 144] on link "Save" at bounding box center [485, 147] width 6 height 6
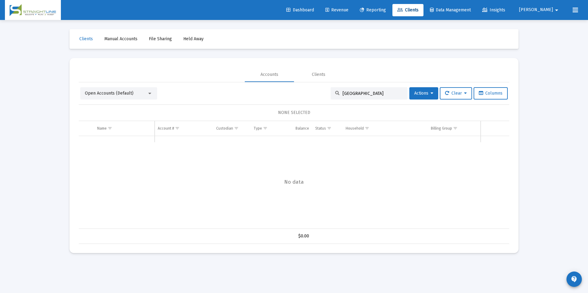
drag, startPoint x: 384, startPoint y: 94, endPoint x: 317, endPoint y: 84, distance: 67.7
click at [317, 84] on div "Open Accounts (Default) Austin lake Actions Clear Columns NONE SELECTED Name Na…" at bounding box center [294, 163] width 430 height 162
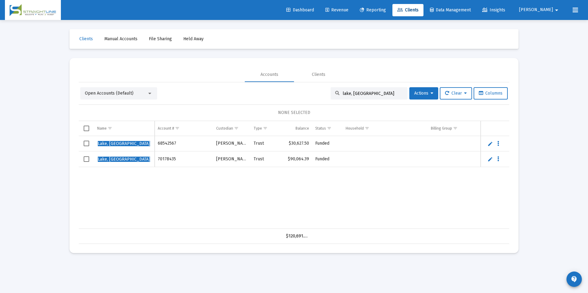
click at [342, 93] on input "lake, [GEOGRAPHIC_DATA]" at bounding box center [372, 93] width 60 height 5
type input "Lake, [GEOGRAPHIC_DATA]"
click at [348, 11] on span "Revenue" at bounding box center [336, 9] width 23 height 5
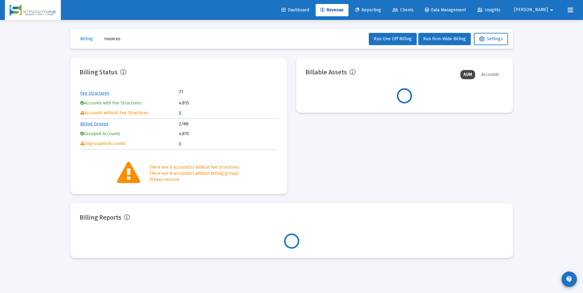
click at [183, 112] on td "8" at bounding box center [228, 112] width 98 height 9
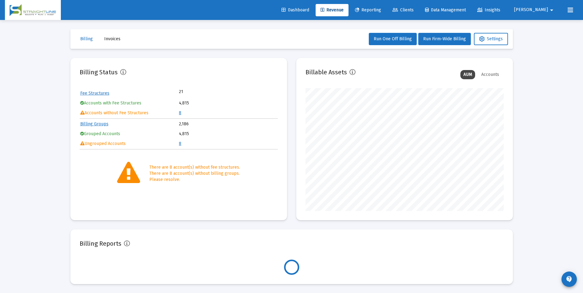
scroll to position [123, 198]
click at [179, 112] on link "8" at bounding box center [180, 112] width 2 height 5
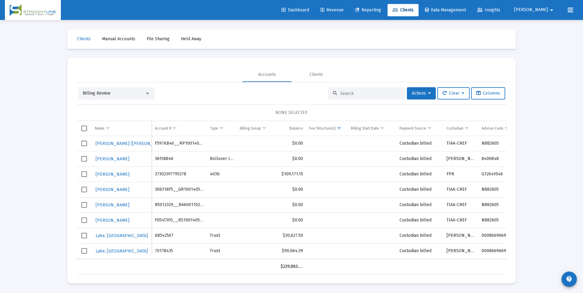
click at [101, 99] on div "Billing Review" at bounding box center [116, 93] width 77 height 12
click at [103, 93] on span "Billing Review" at bounding box center [97, 93] width 28 height 5
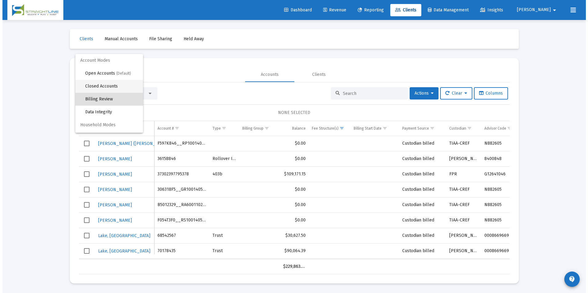
scroll to position [6, 0]
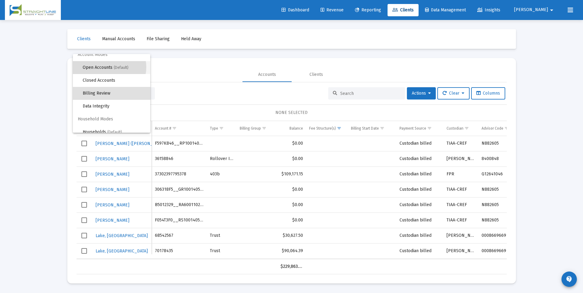
click at [109, 67] on span "Open Accounts (Default)" at bounding box center [114, 67] width 63 height 13
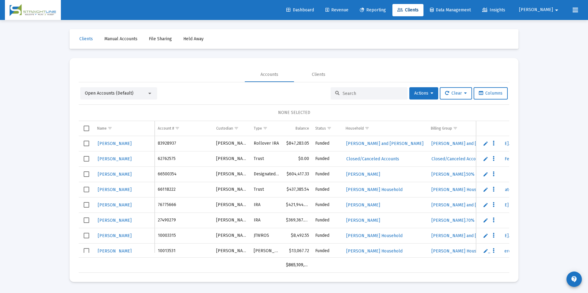
click at [356, 96] on div at bounding box center [368, 93] width 77 height 12
click at [356, 93] on input at bounding box center [372, 93] width 60 height 5
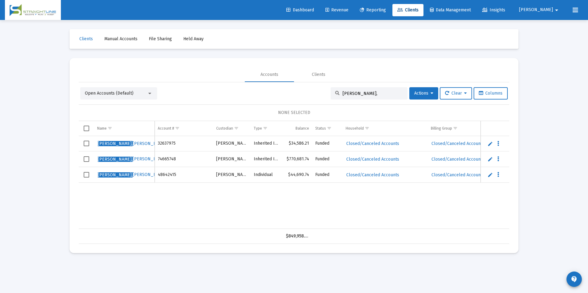
type input "[PERSON_NAME],"
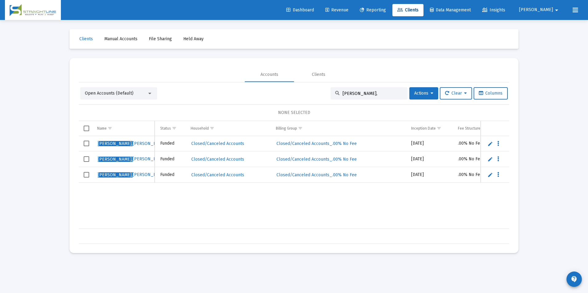
scroll to position [0, 100]
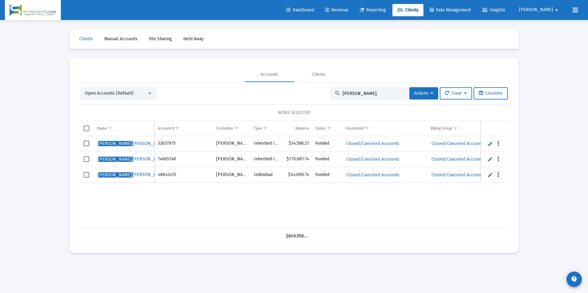
click at [102, 211] on div "[PERSON_NAME] 32637975 [PERSON_NAME] Inherited IRA $34,586.21 Funded Closed/Can…" at bounding box center [481, 182] width 804 height 93
click at [348, 12] on span "Revenue" at bounding box center [336, 9] width 23 height 5
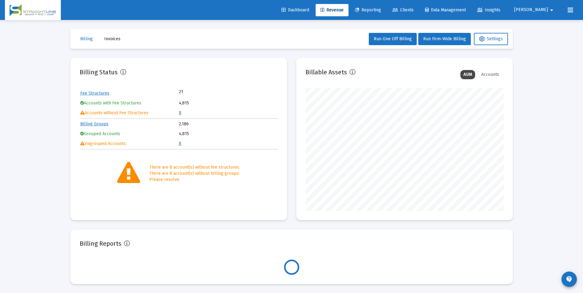
scroll to position [123, 198]
click at [181, 112] on link "8" at bounding box center [180, 112] width 2 height 5
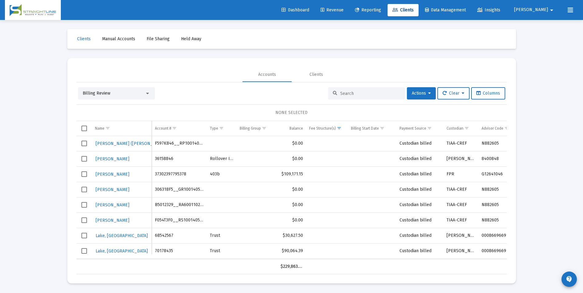
click at [134, 92] on div "Billing Review" at bounding box center [114, 93] width 62 height 6
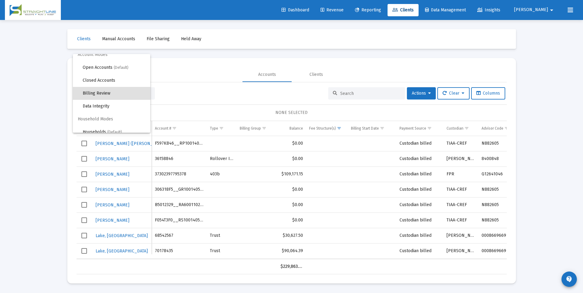
click at [544, 152] on div at bounding box center [291, 146] width 583 height 293
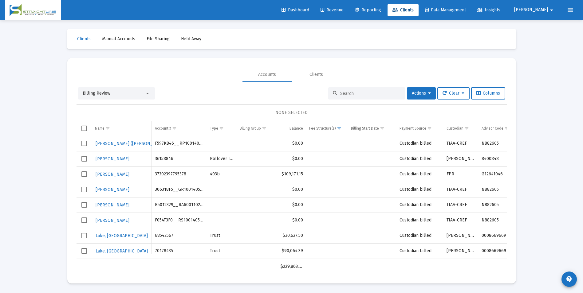
click at [544, 152] on div "Loading... Clients Manual Accounts File Sharing Held Away Accounts Clients Bill…" at bounding box center [291, 146] width 583 height 293
